Goal: Check status

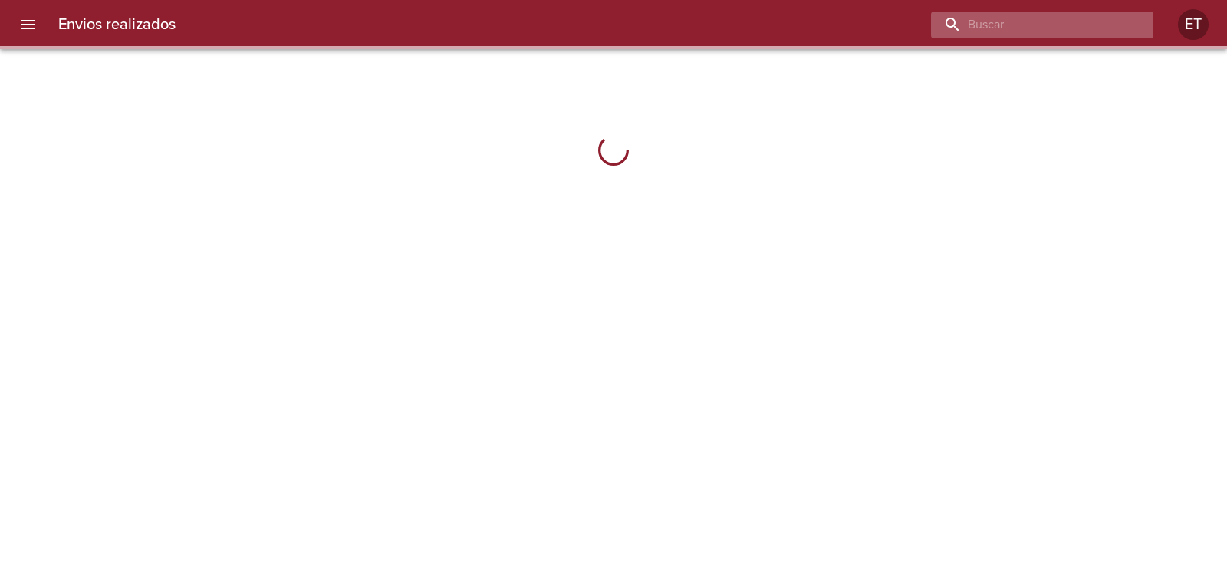
click at [1043, 24] on input "buscar" at bounding box center [1029, 25] width 196 height 27
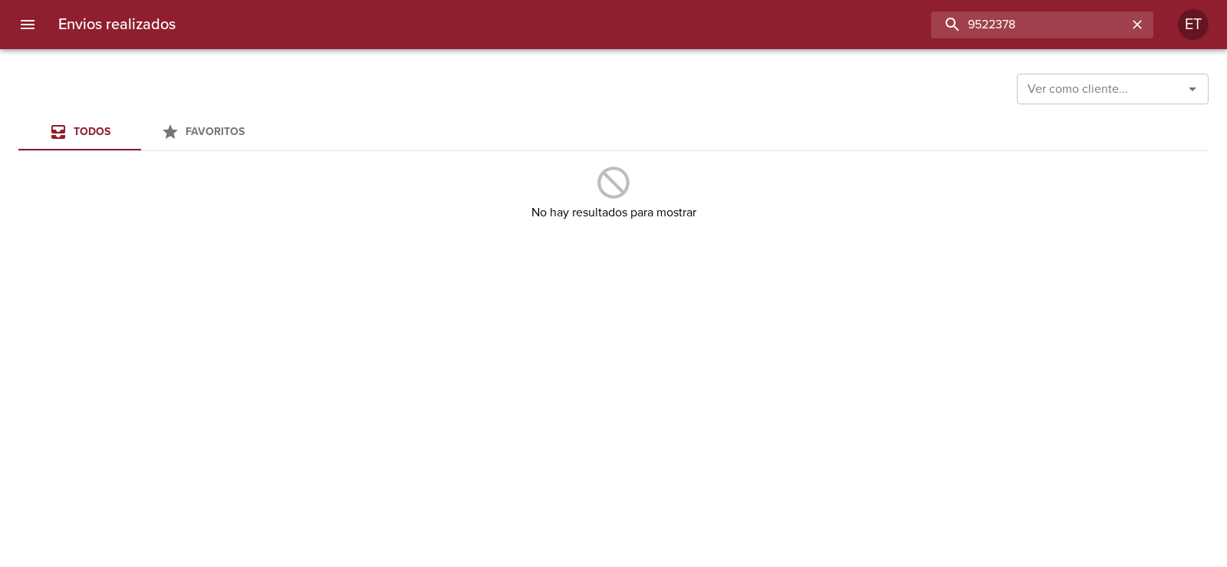
type input "9522378"
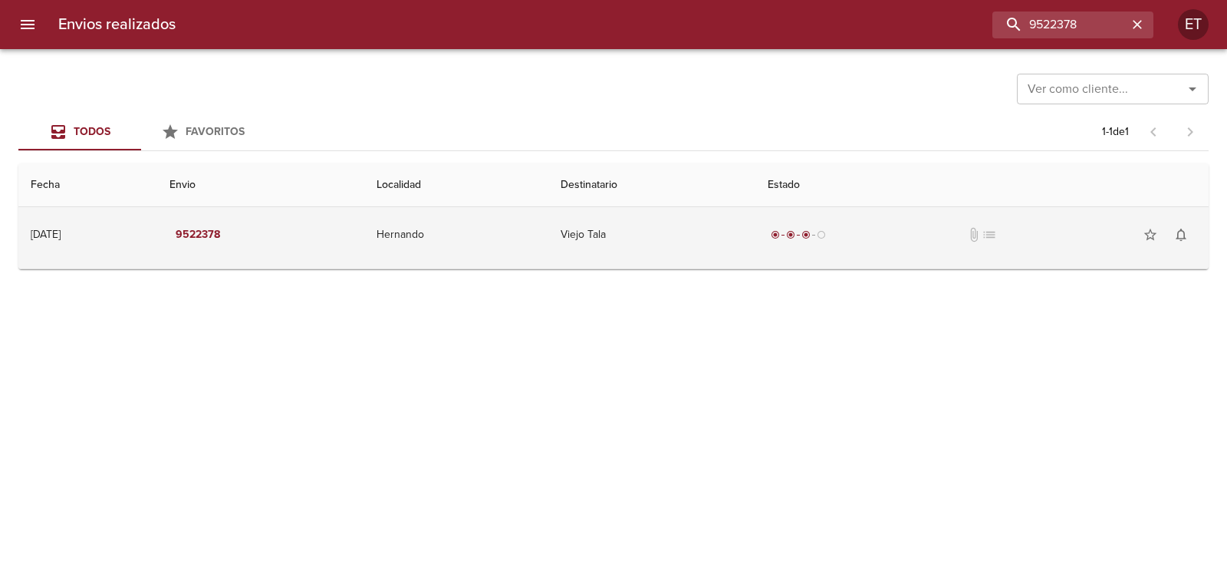
click at [756, 241] on td "Viejo Tala" at bounding box center [651, 234] width 207 height 55
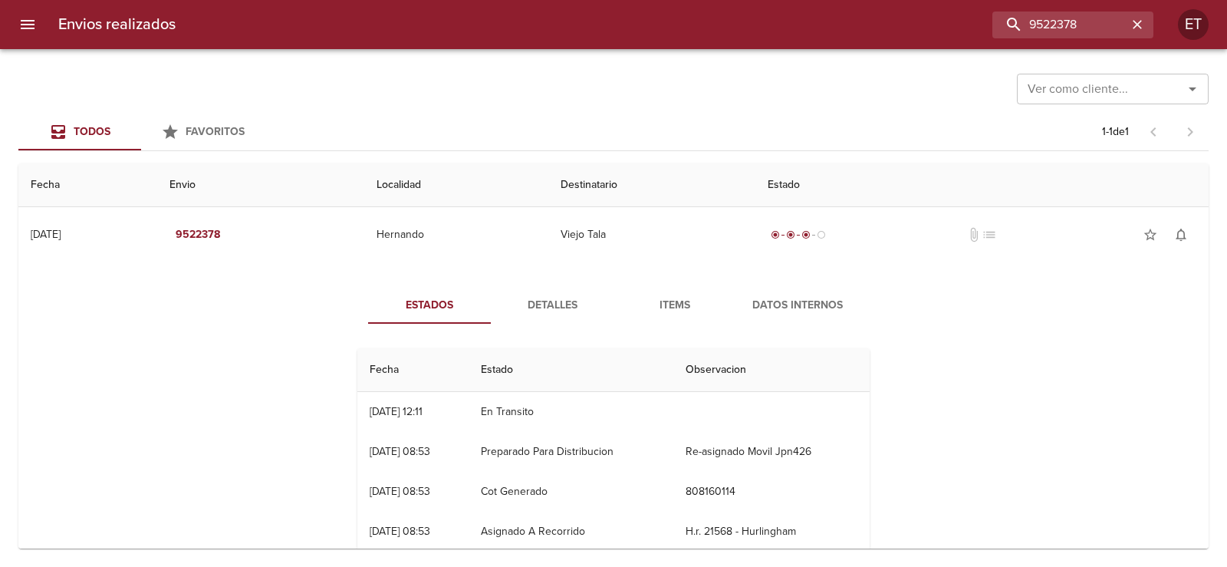
scroll to position [74, 0]
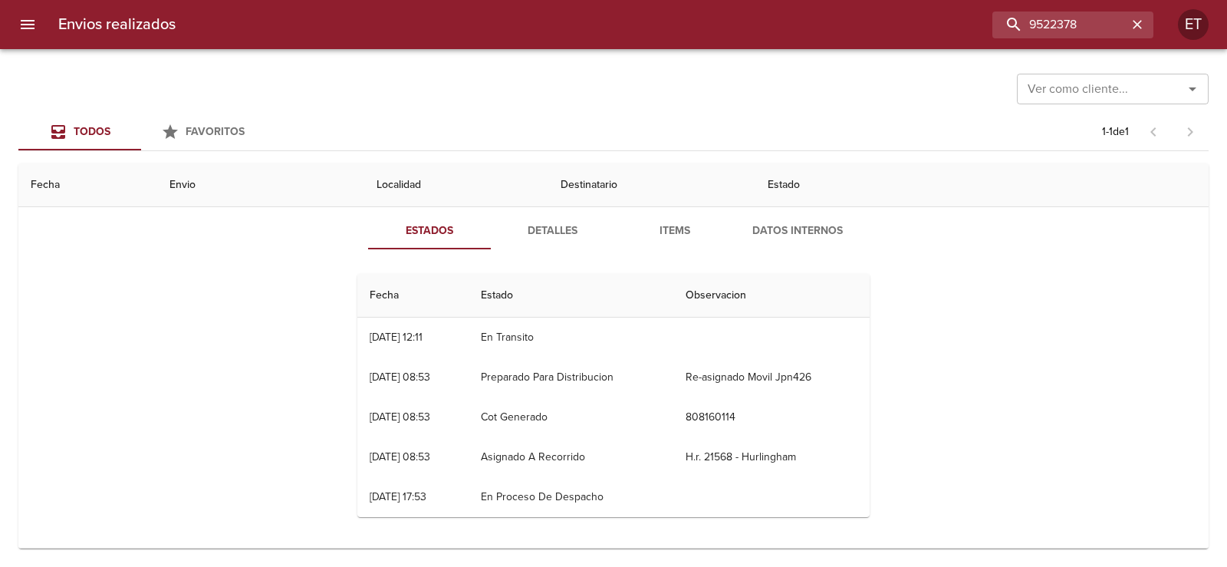
click at [573, 216] on button "Detalles" at bounding box center [552, 230] width 123 height 37
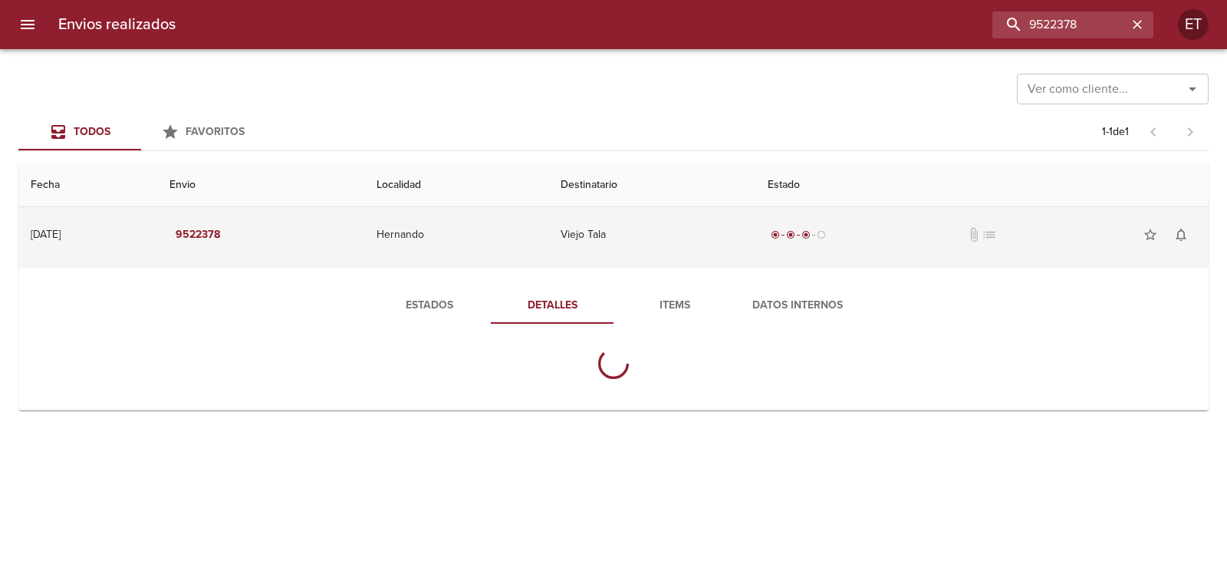
scroll to position [0, 0]
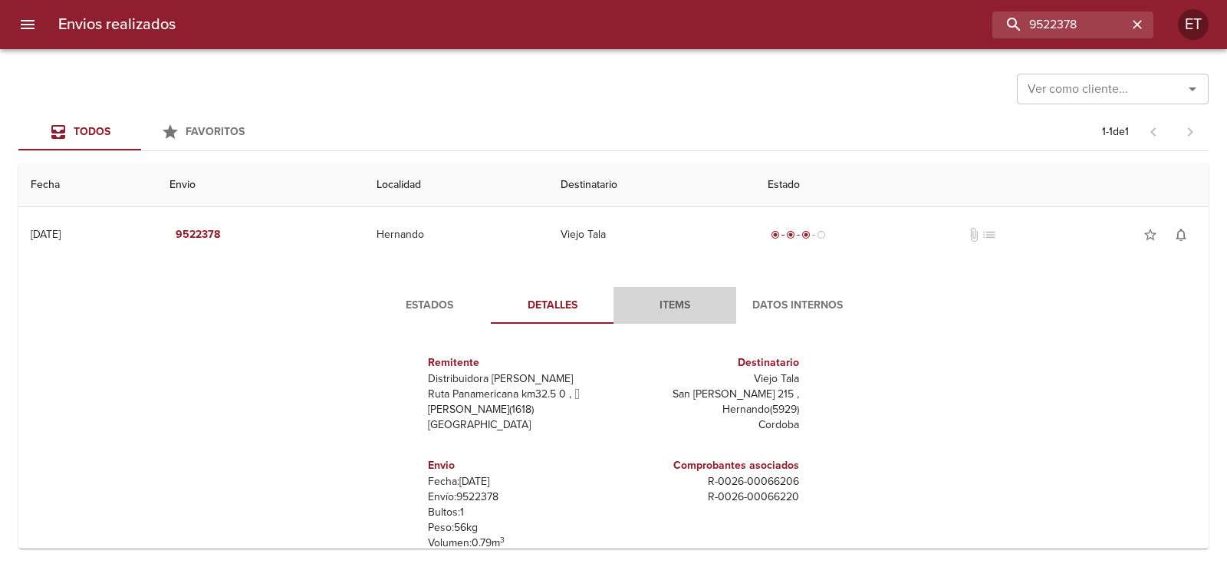
click at [684, 316] on button "Items" at bounding box center [675, 305] width 123 height 37
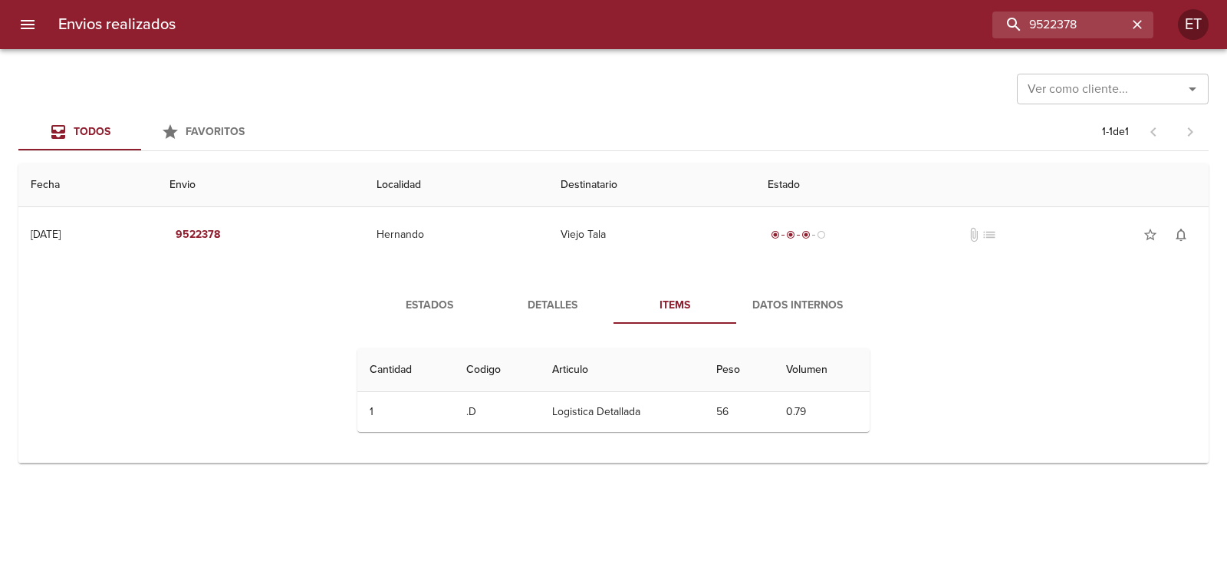
click at [910, 318] on div "Estados Detalles Items Datos Internos Cantidad Cant. Codigo Articulo Peso Volum…" at bounding box center [614, 365] width 1166 height 194
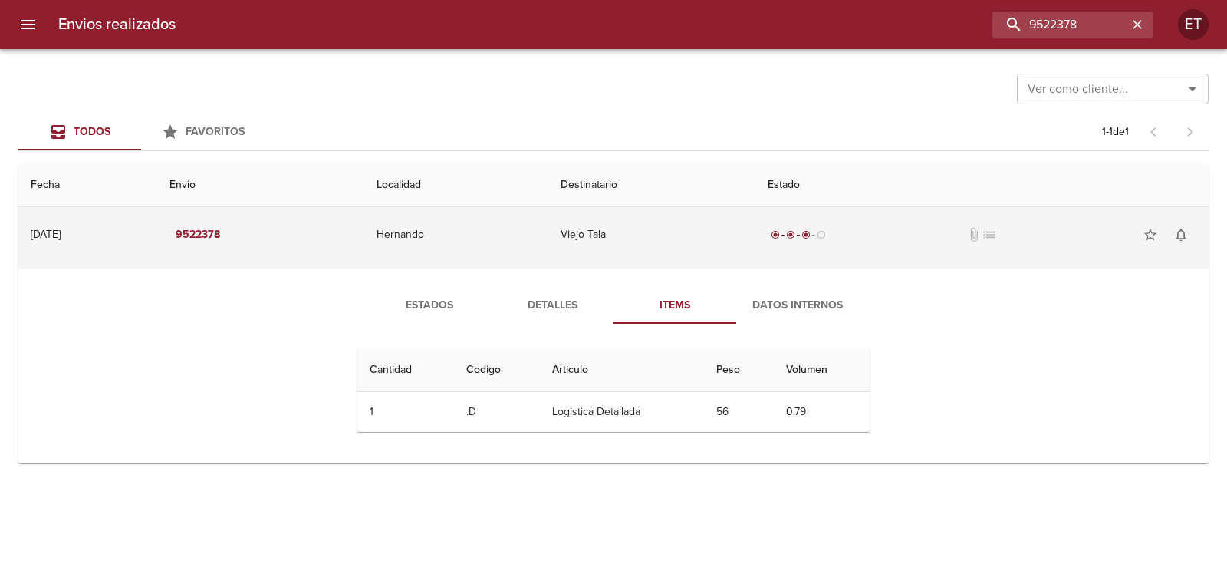
click at [548, 234] on td "Hernando" at bounding box center [456, 234] width 184 height 55
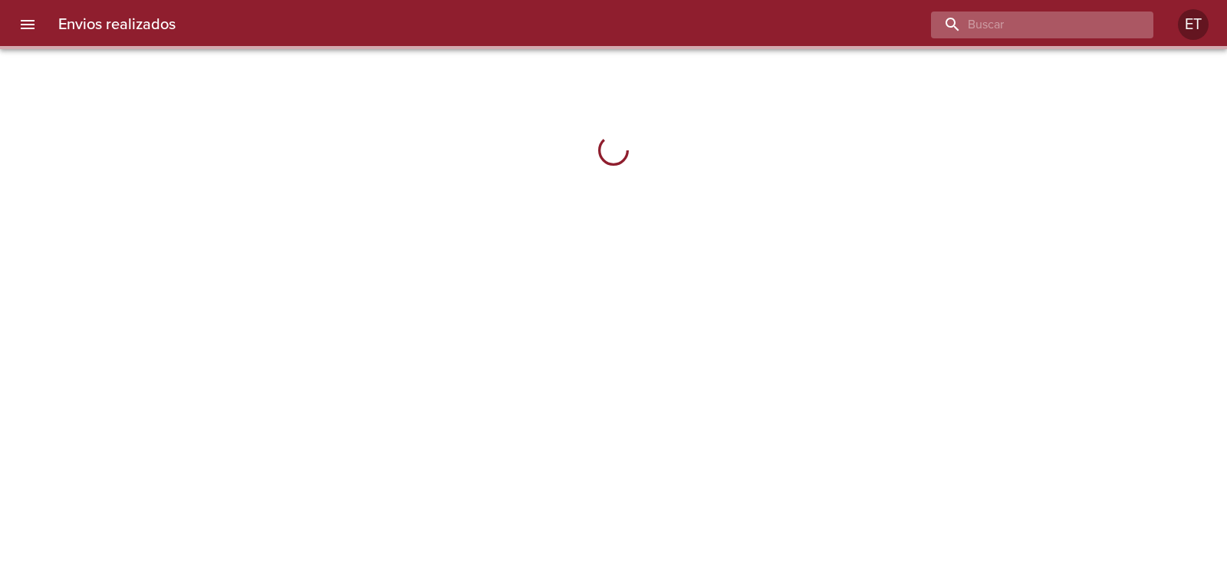
click at [1029, 19] on input "buscar" at bounding box center [1029, 25] width 196 height 27
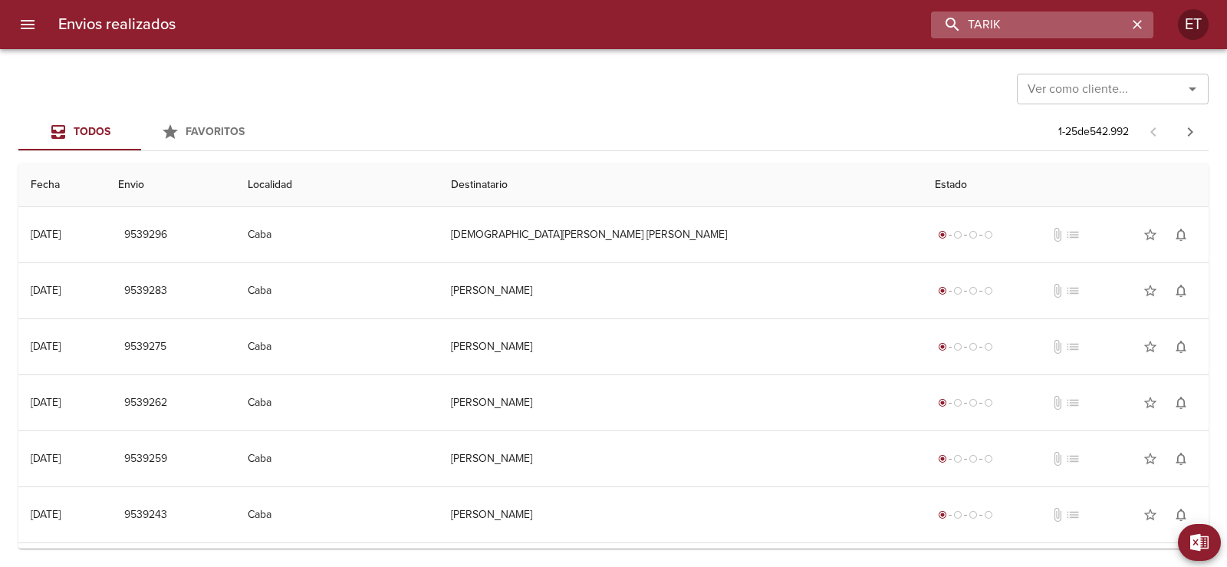
type input "TARIK"
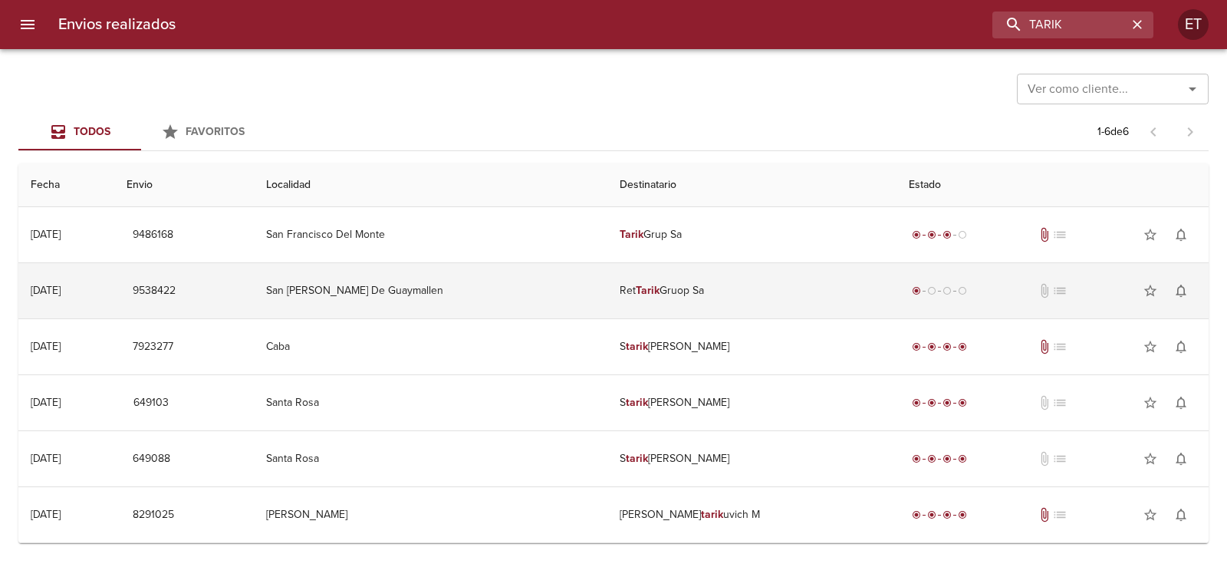
click at [684, 292] on td "Ret Tarik Gruop Sa" at bounding box center [752, 290] width 289 height 55
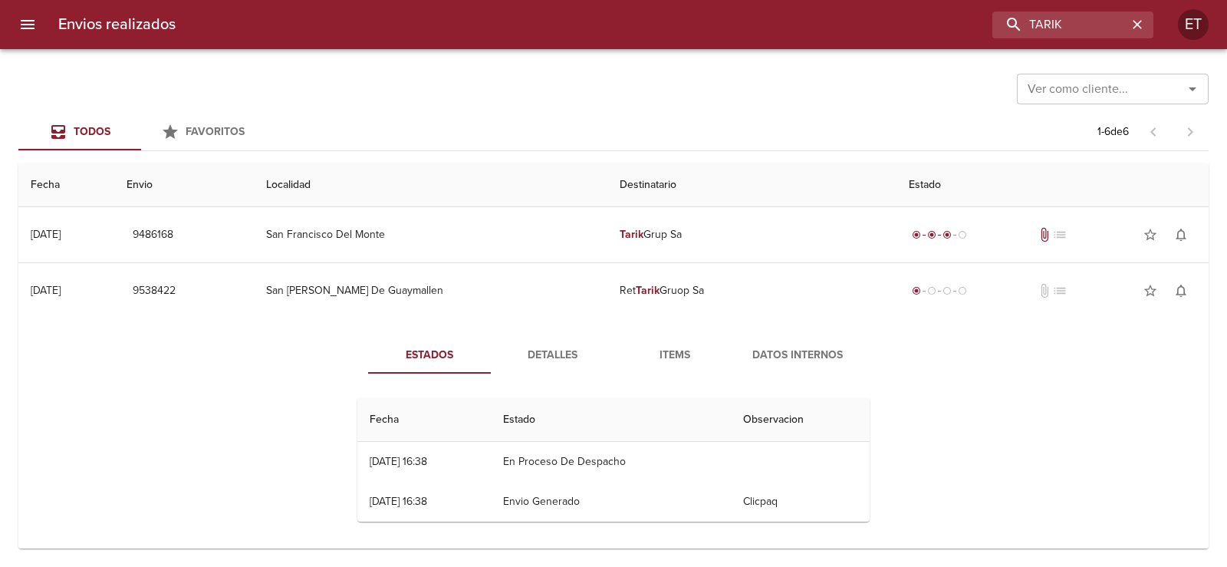
scroll to position [77, 0]
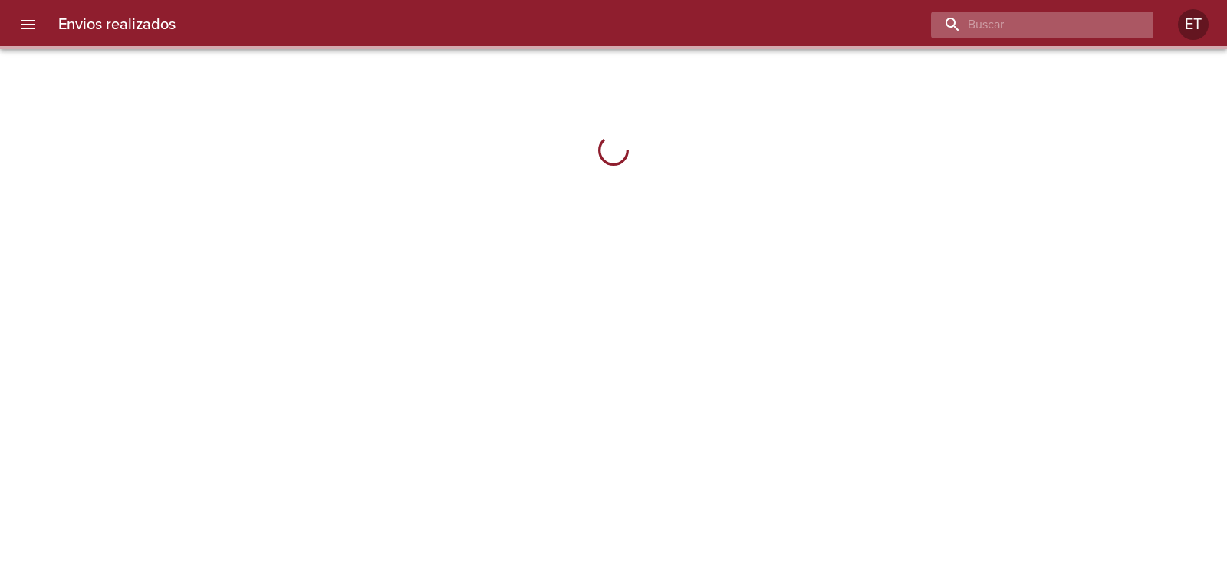
click at [1059, 32] on input "buscar" at bounding box center [1029, 25] width 196 height 27
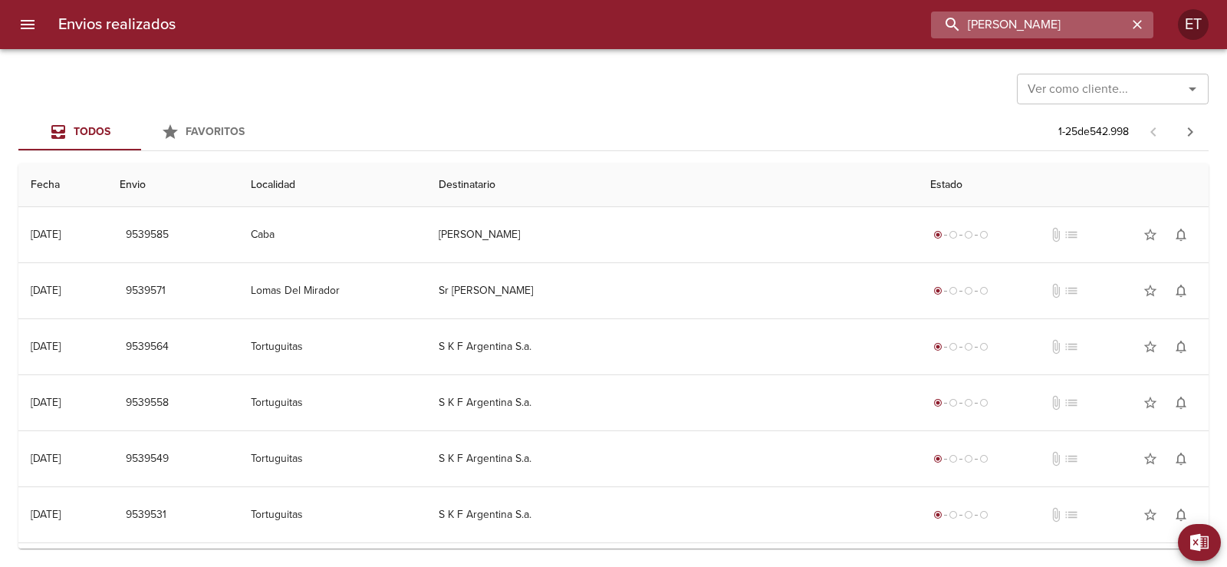
type input "[PERSON_NAME]"
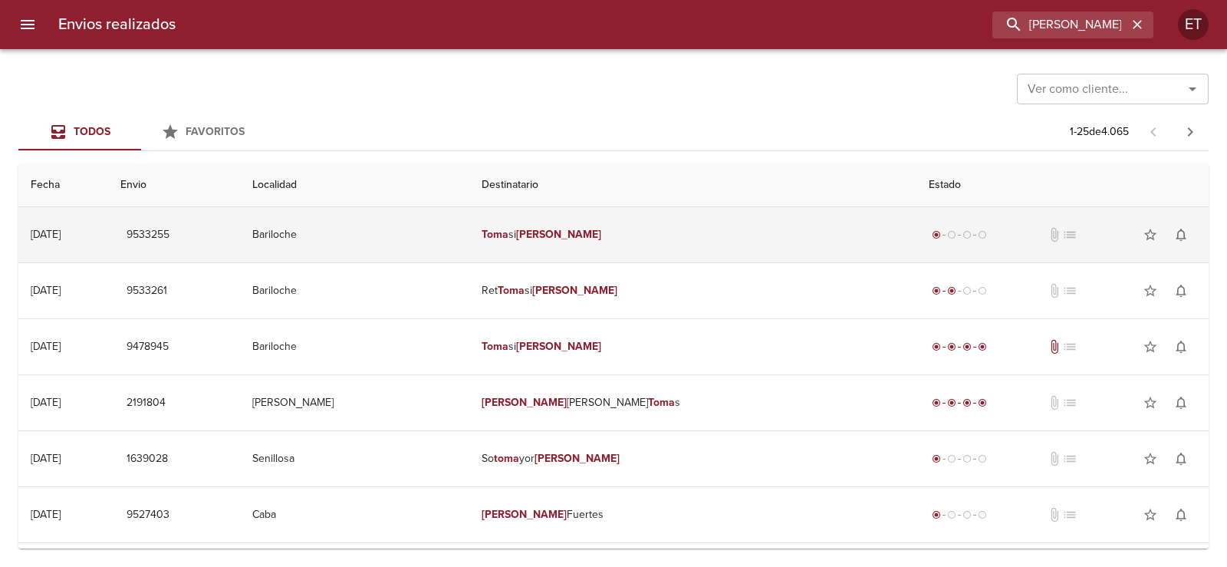
click at [469, 247] on td "Bariloche" at bounding box center [354, 234] width 229 height 55
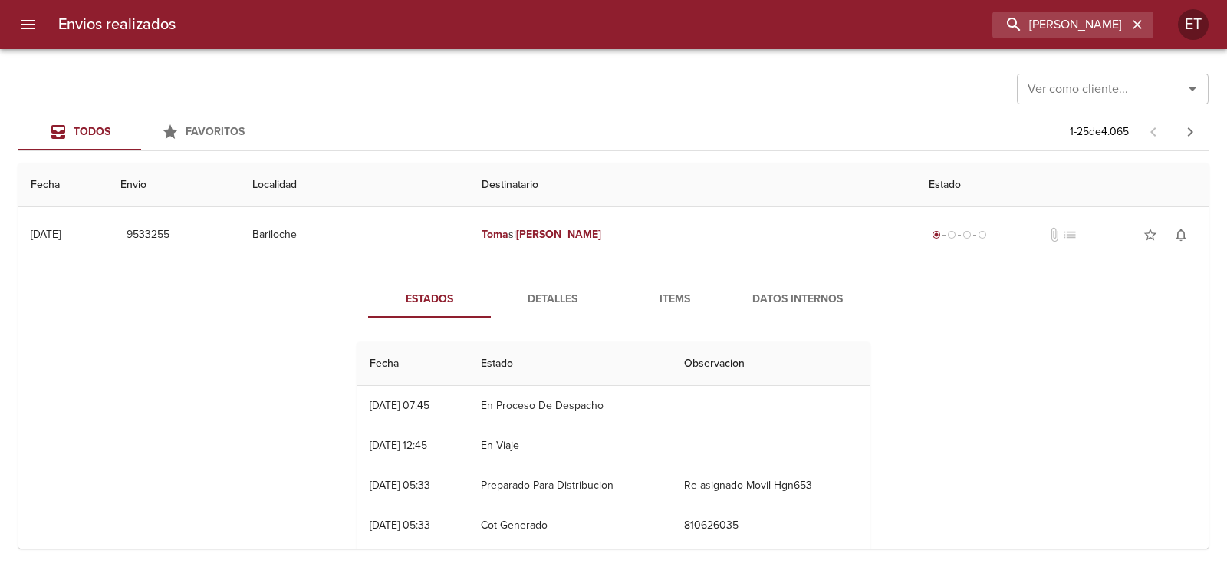
click at [562, 308] on span "Detalles" at bounding box center [552, 299] width 104 height 19
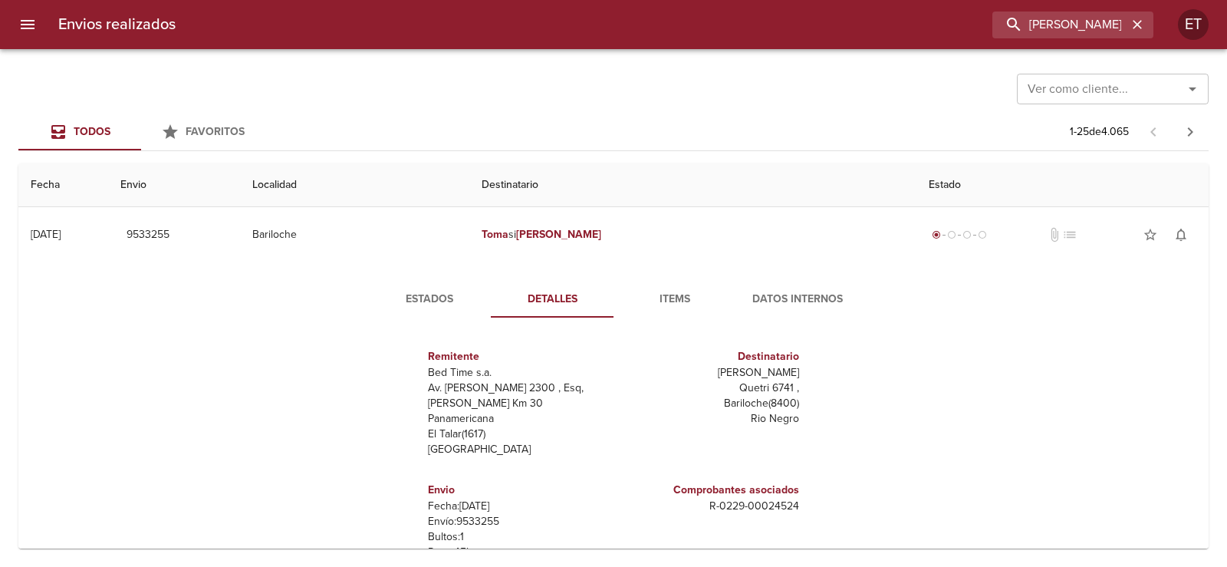
click at [703, 295] on span "Items" at bounding box center [675, 299] width 104 height 19
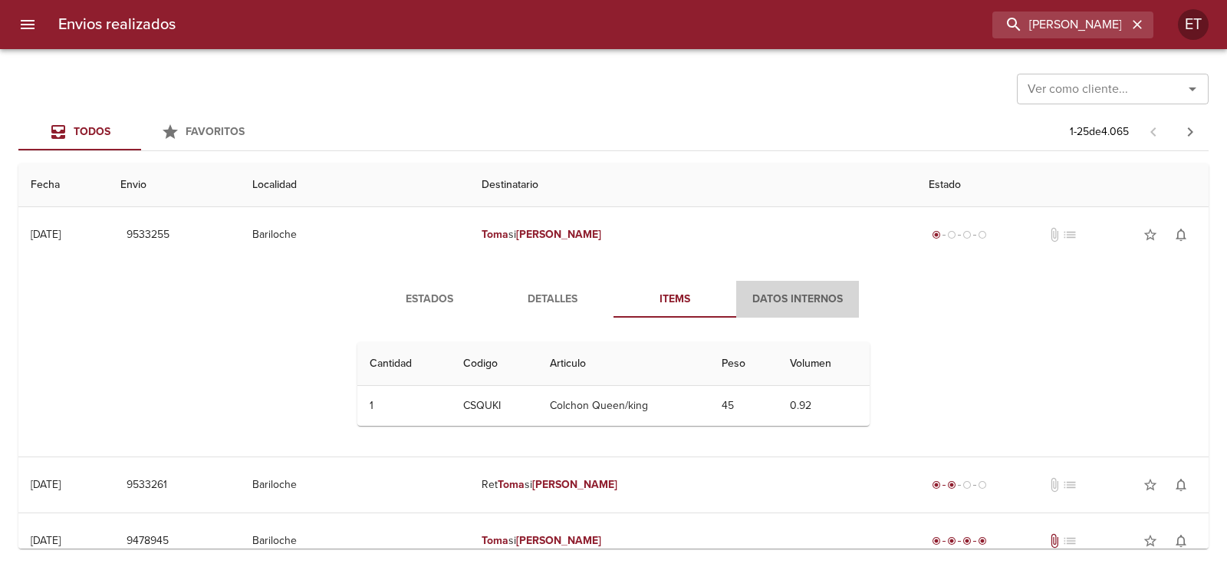
click at [770, 294] on span "Datos Internos" at bounding box center [798, 299] width 104 height 19
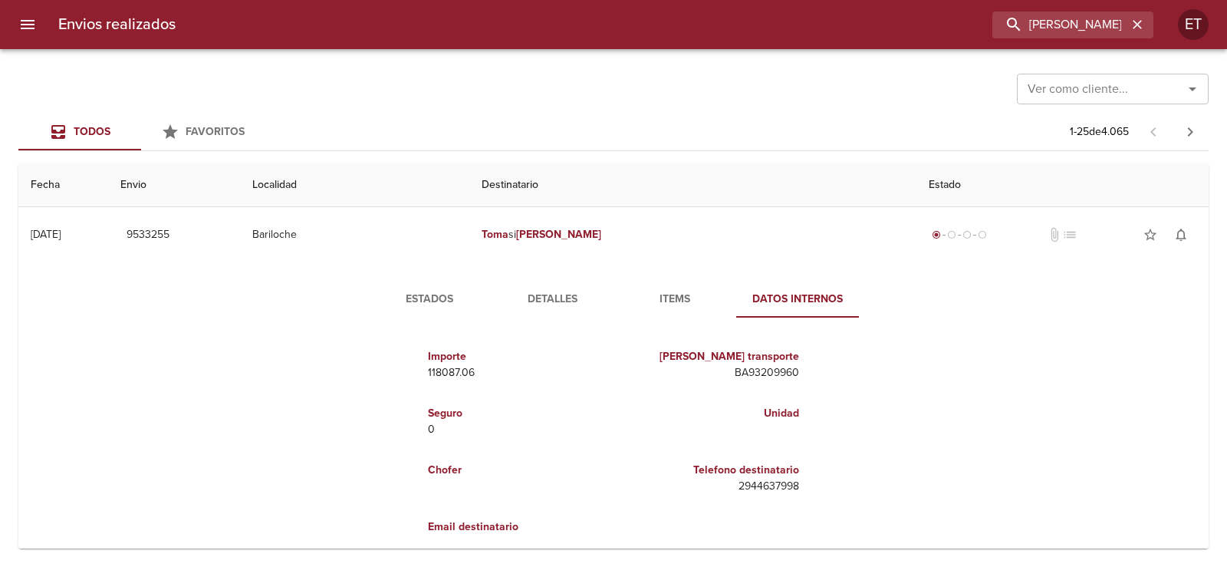
click at [655, 275] on div "Estados Detalles Items Datos Internos Importe 118087.06 [PERSON_NAME] transport…" at bounding box center [614, 417] width 1166 height 310
click at [655, 290] on span "Items" at bounding box center [675, 299] width 104 height 19
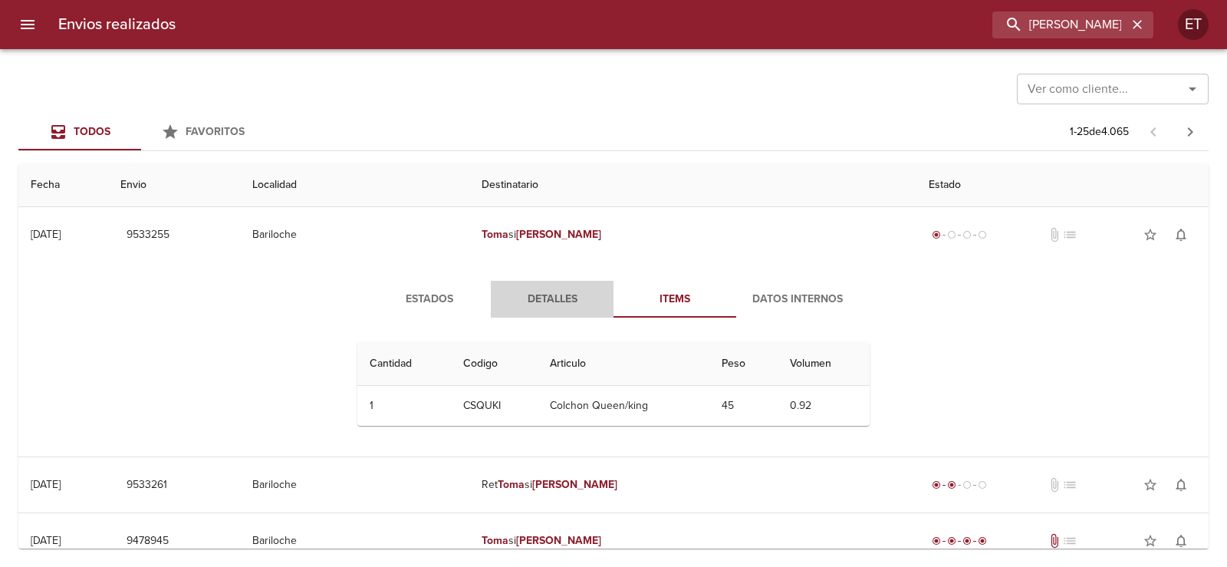
click at [557, 295] on span "Detalles" at bounding box center [552, 299] width 104 height 19
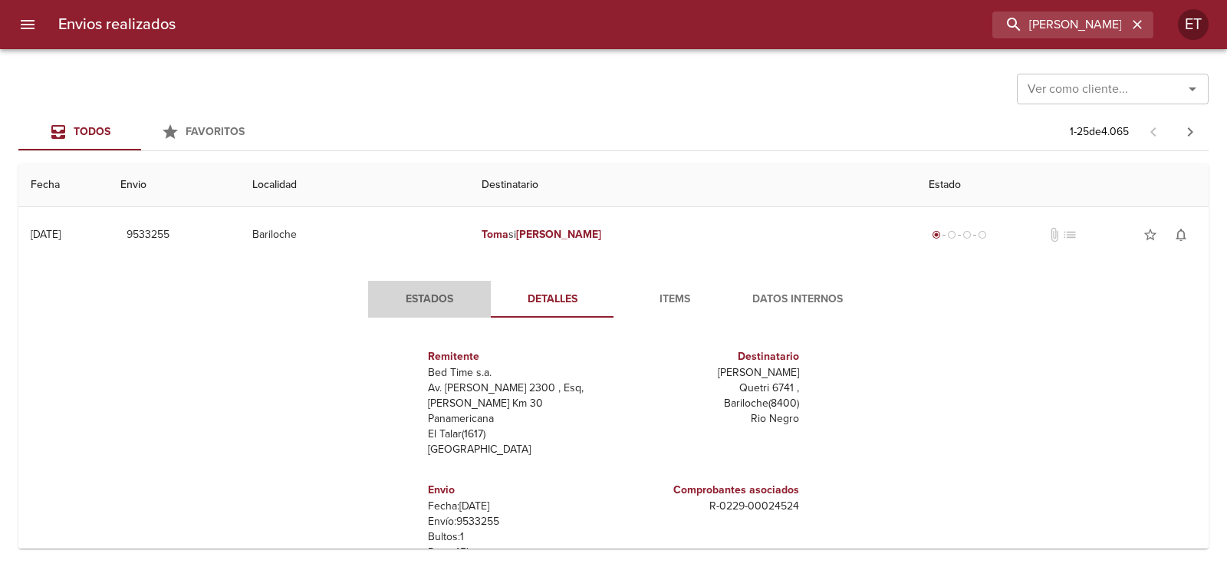
click at [450, 304] on span "Estados" at bounding box center [429, 299] width 104 height 19
